Goal: Task Accomplishment & Management: Manage account settings

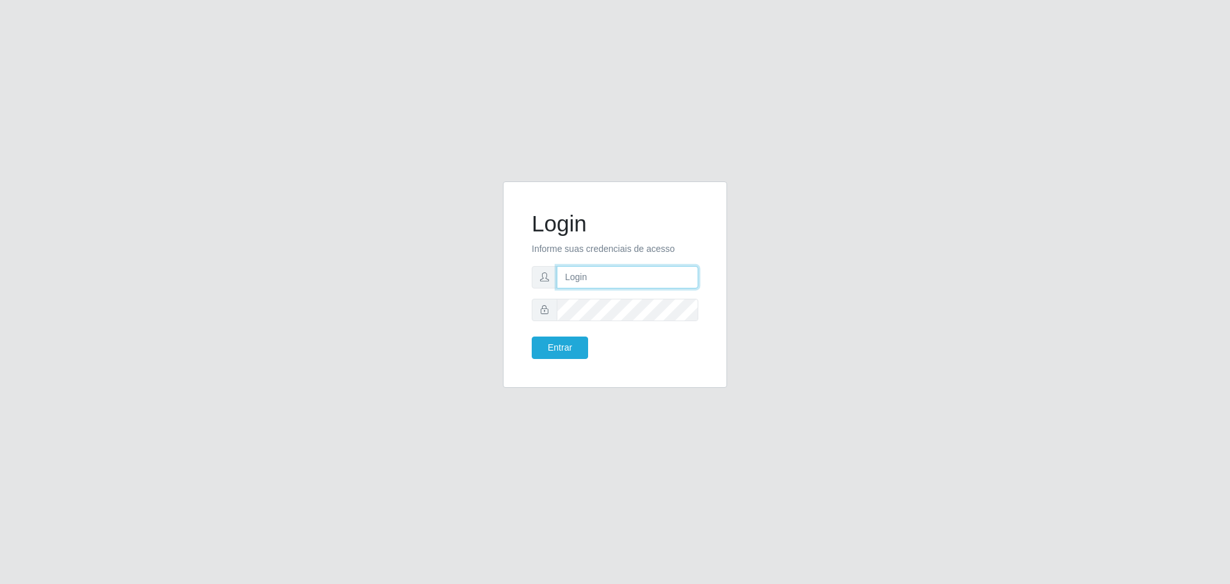
type input "[EMAIL_ADDRESS][DOMAIN_NAME]"
click at [570, 342] on button "Entrar" at bounding box center [560, 347] width 56 height 22
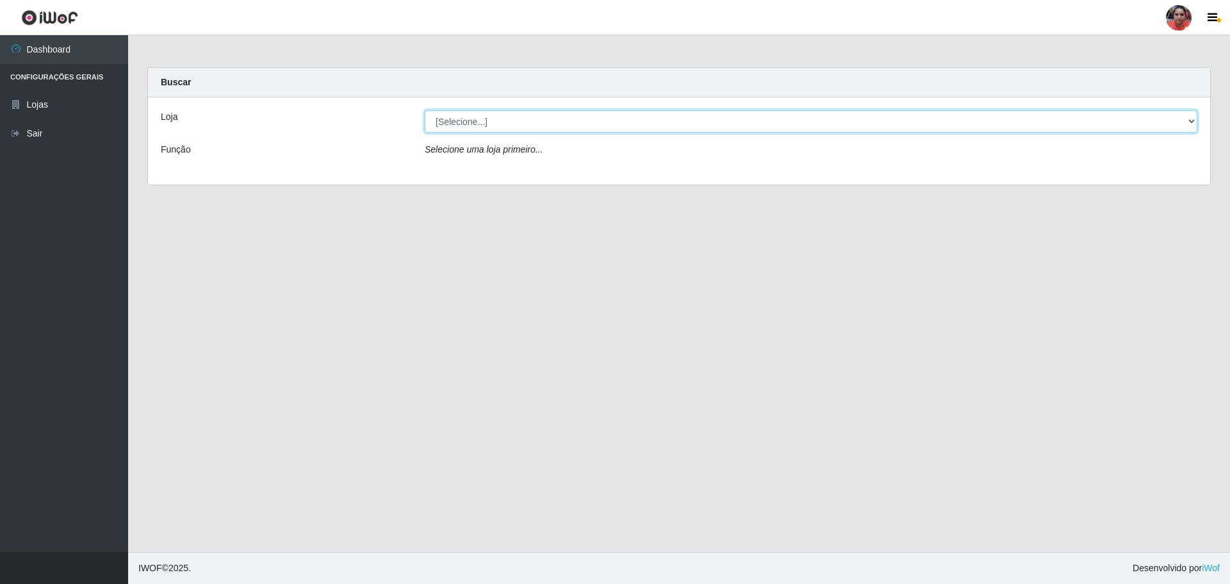
click at [1191, 119] on select "[Selecione...] Mar Vermelho - Loja 05" at bounding box center [811, 121] width 773 height 22
select select "252"
click at [425, 110] on select "[Selecione...] Mar Vermelho - Loja 05" at bounding box center [811, 121] width 773 height 22
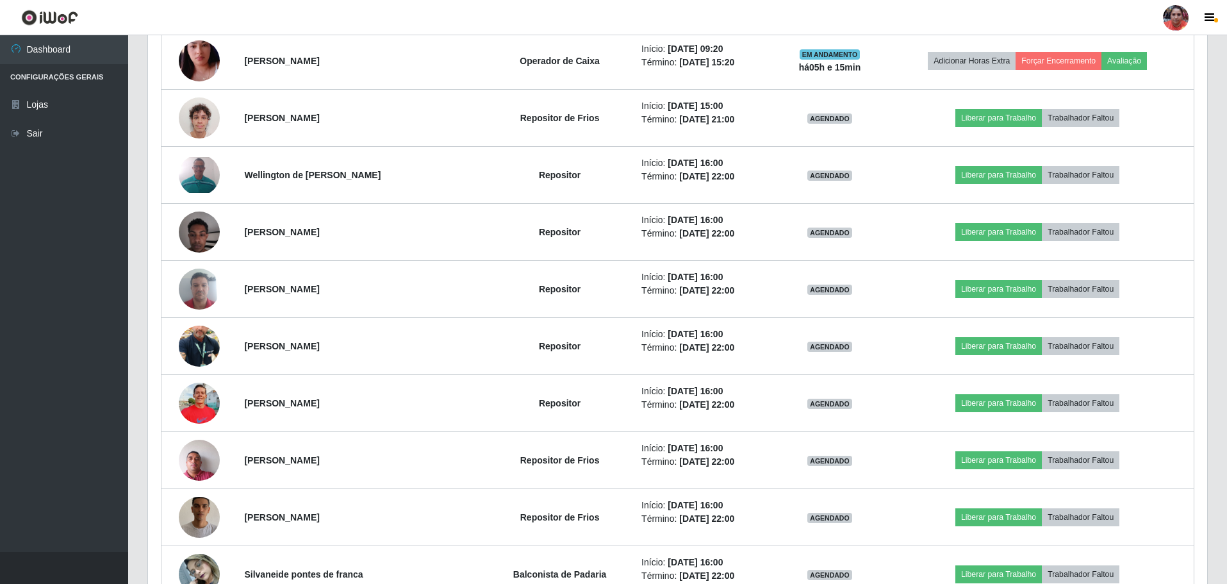
scroll to position [917, 0]
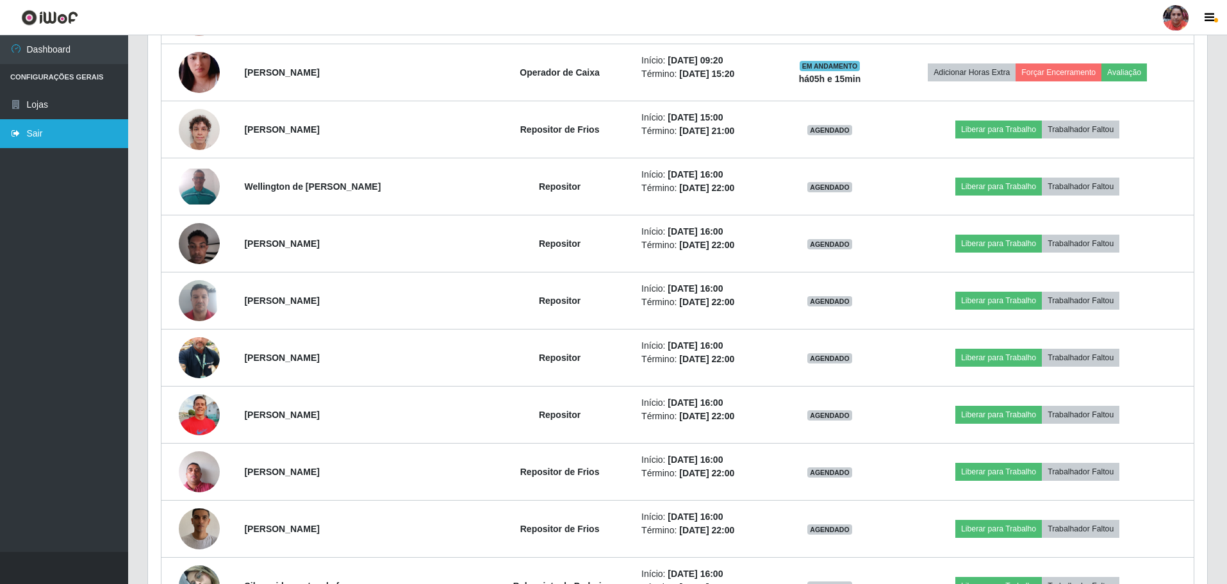
click at [74, 141] on link "Sair" at bounding box center [64, 133] width 128 height 29
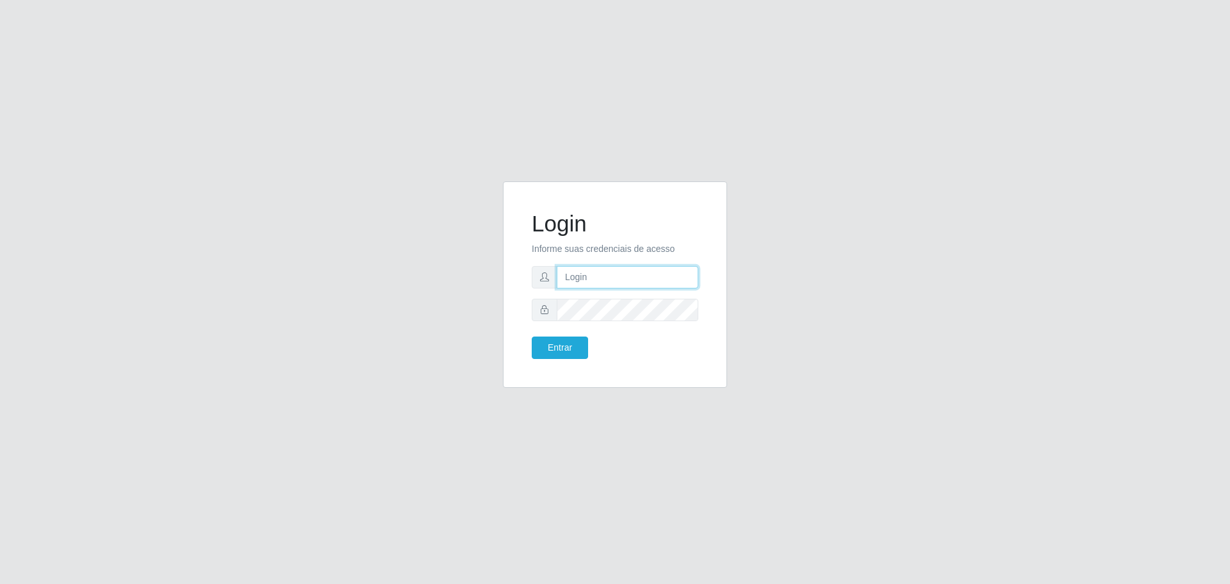
type input "[EMAIL_ADDRESS][DOMAIN_NAME]"
